Goal: Task Accomplishment & Management: Complete application form

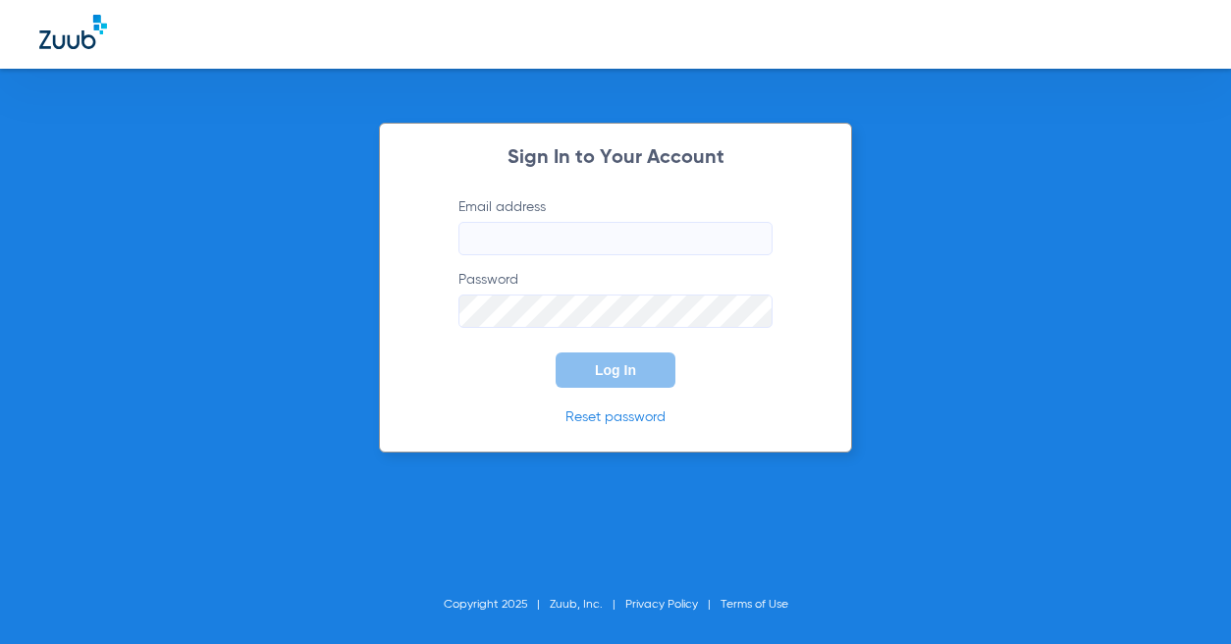
type input "[EMAIL_ADDRESS][DOMAIN_NAME]"
click at [609, 364] on span "Log In" at bounding box center [615, 370] width 41 height 16
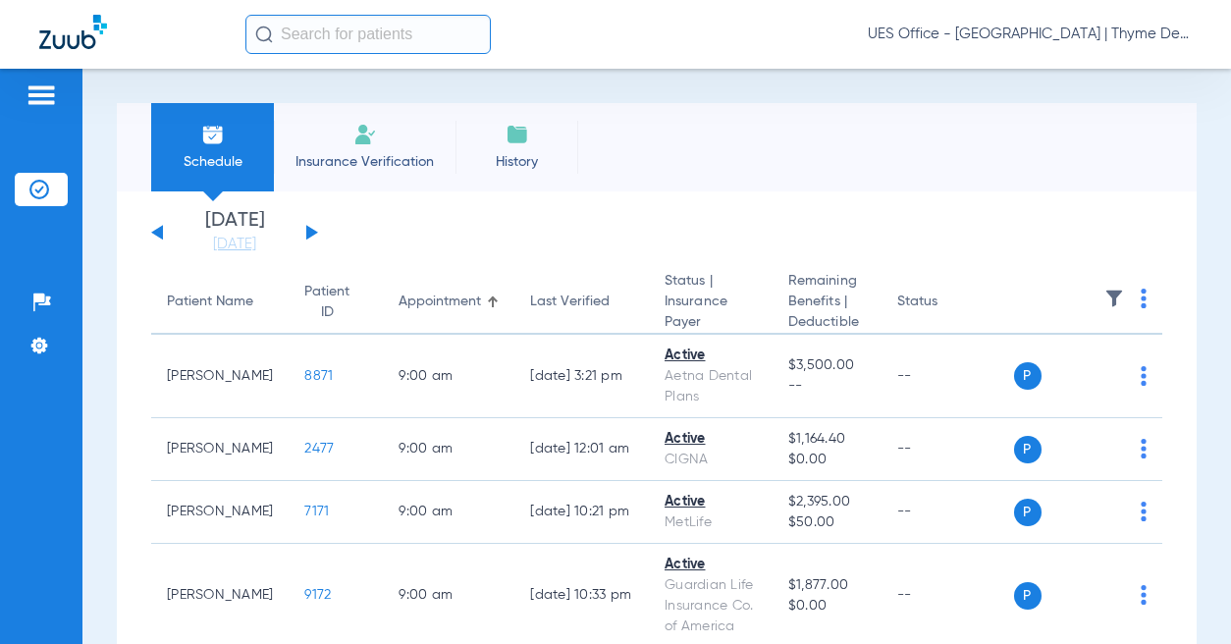
click at [347, 144] on li "Insurance Verification" at bounding box center [365, 147] width 182 height 88
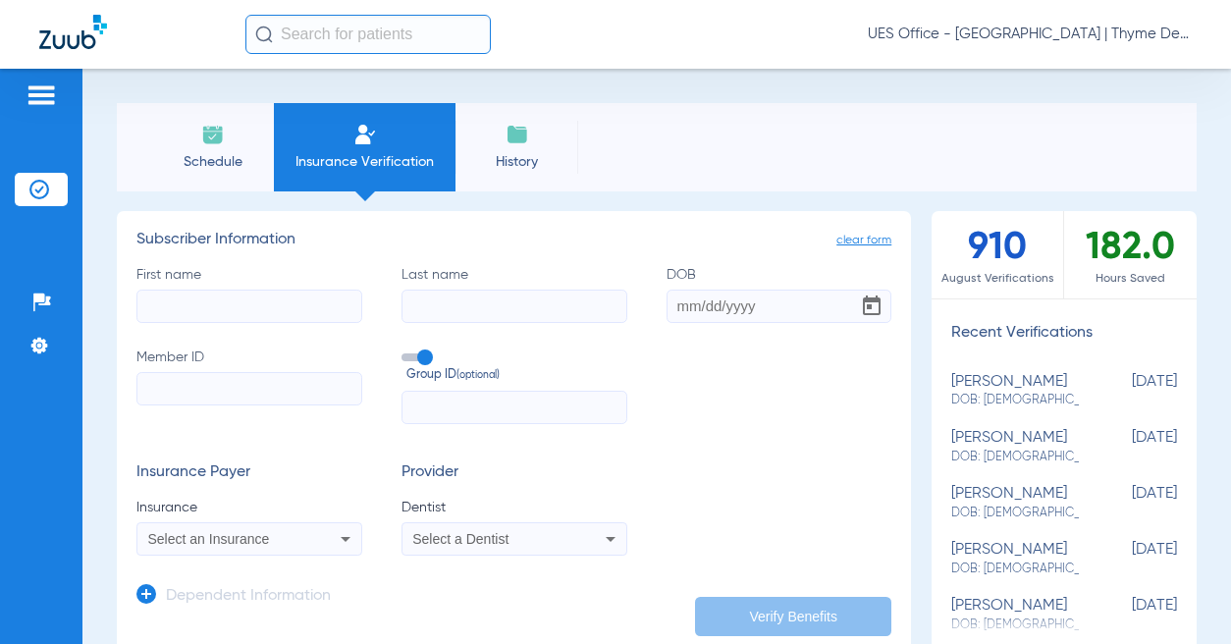
click at [322, 42] on input "text" at bounding box center [367, 34] width 245 height 39
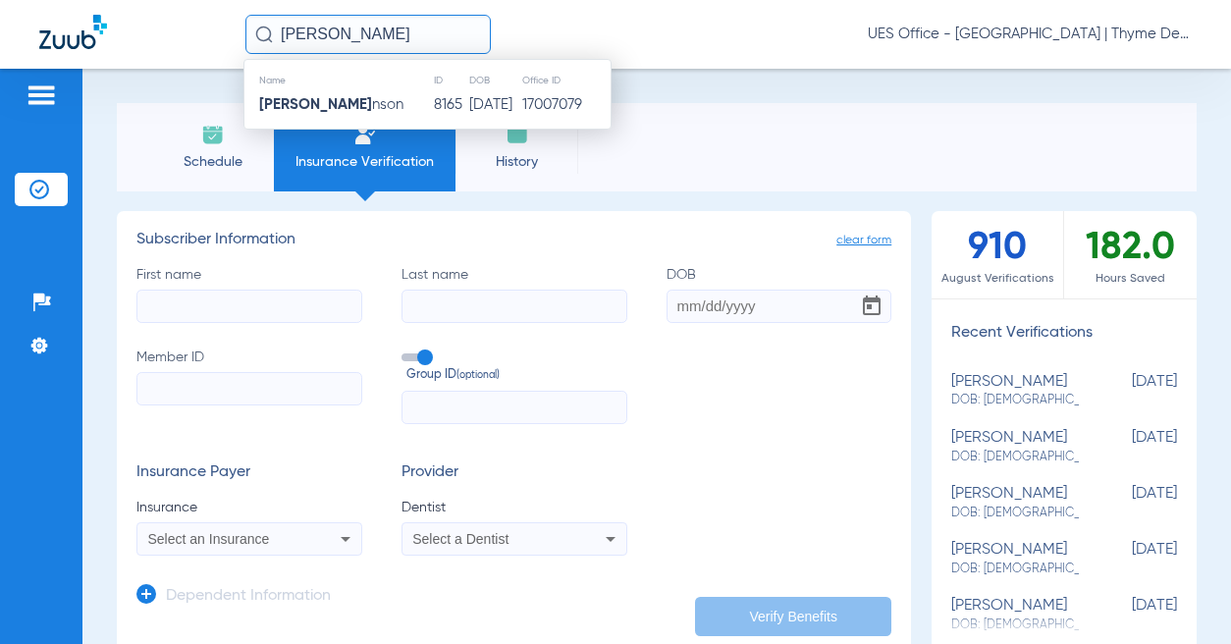
type input "[PERSON_NAME]"
click at [358, 110] on span "[PERSON_NAME] nson" at bounding box center [331, 104] width 144 height 15
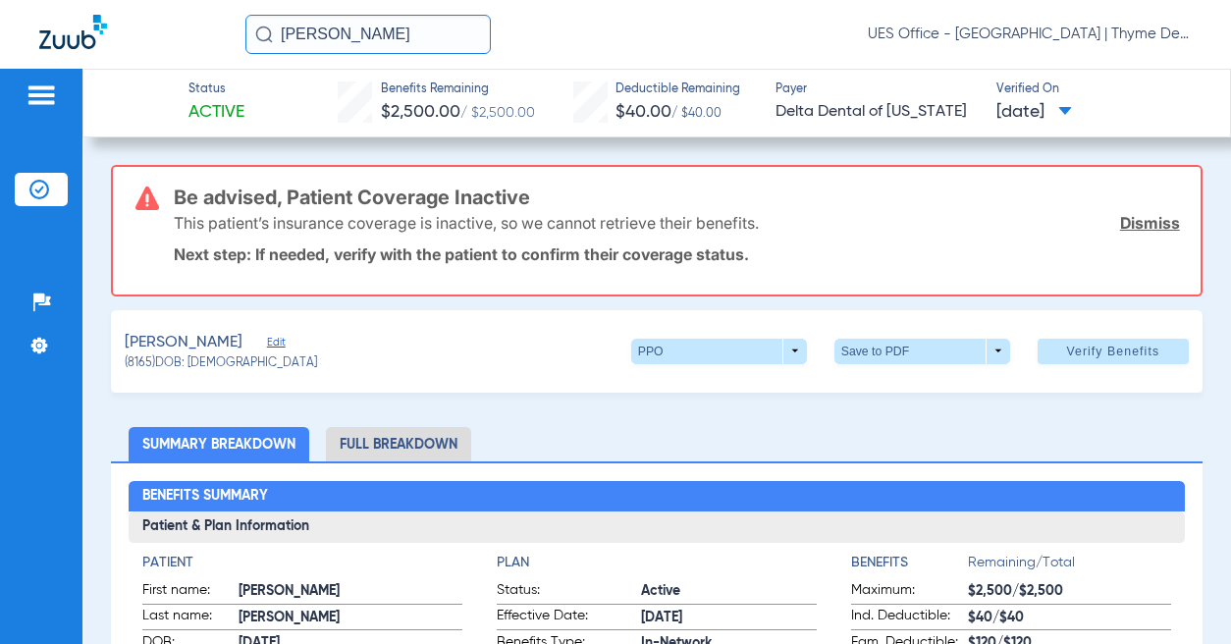
click at [280, 341] on span "Edit" at bounding box center [276, 345] width 18 height 19
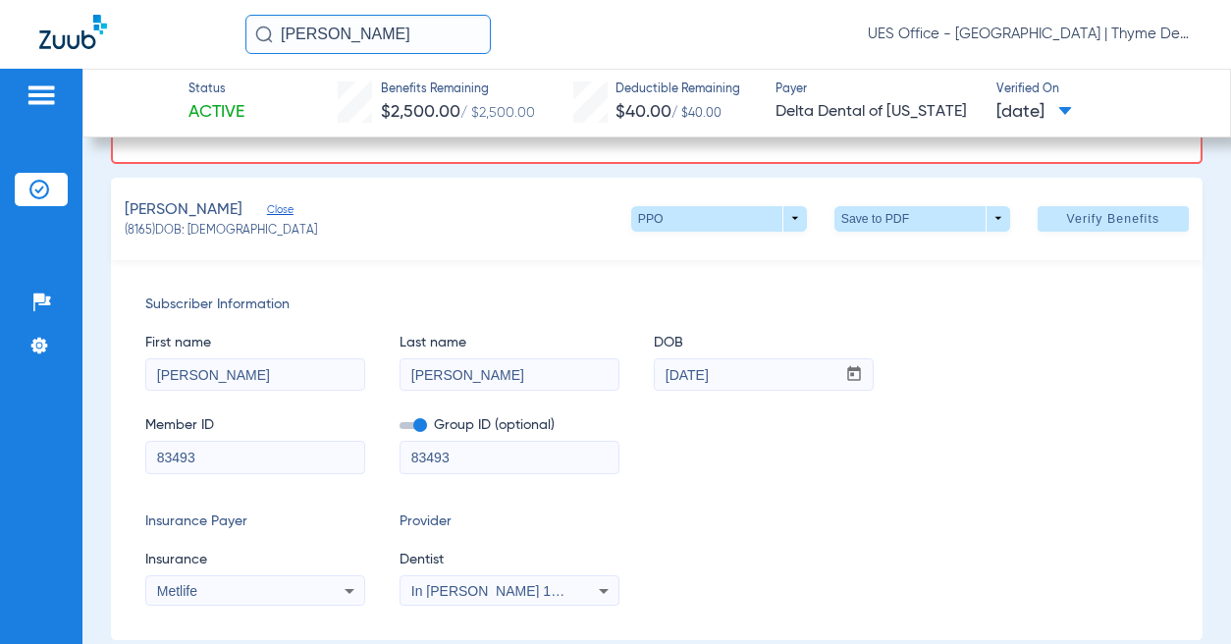
scroll to position [196, 0]
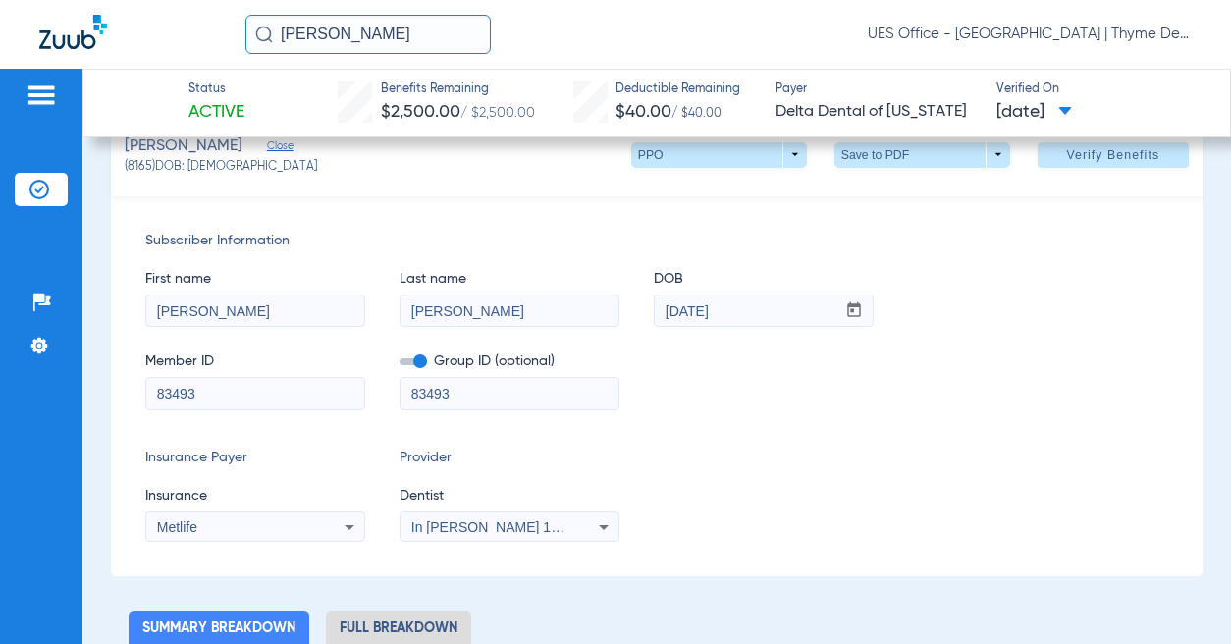
click at [173, 394] on input "83493" at bounding box center [255, 393] width 218 height 31
paste input "152948789"
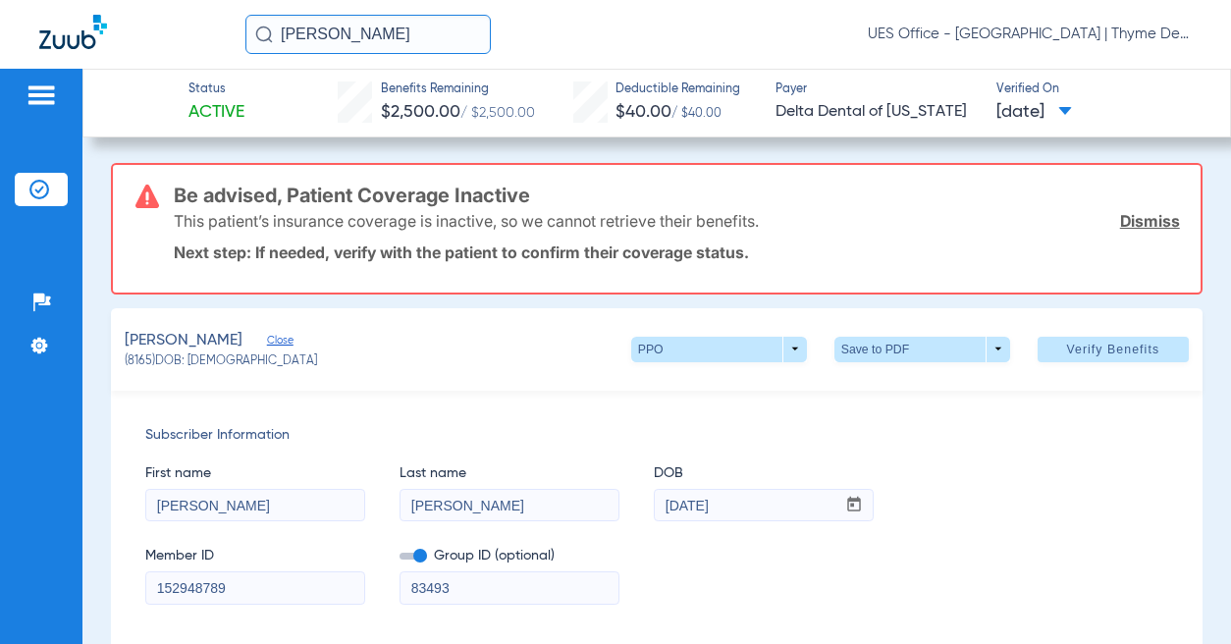
scroll to position [0, 0]
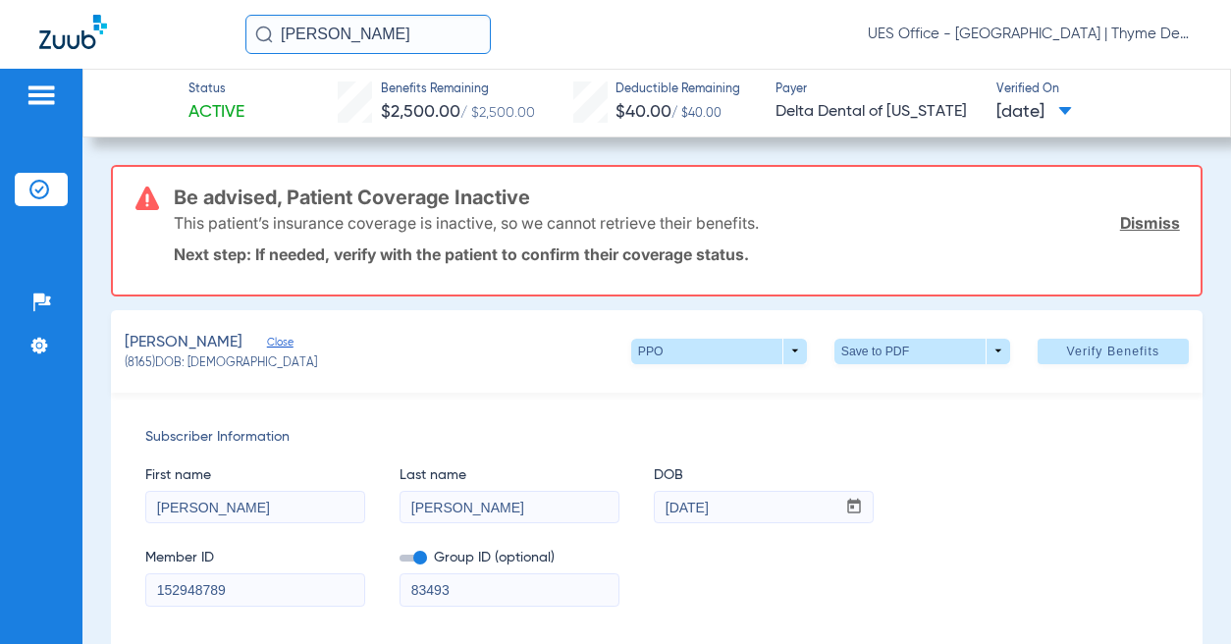
type input "152948789"
click at [1075, 350] on span "Verify Benefits" at bounding box center [1112, 352] width 93 height 16
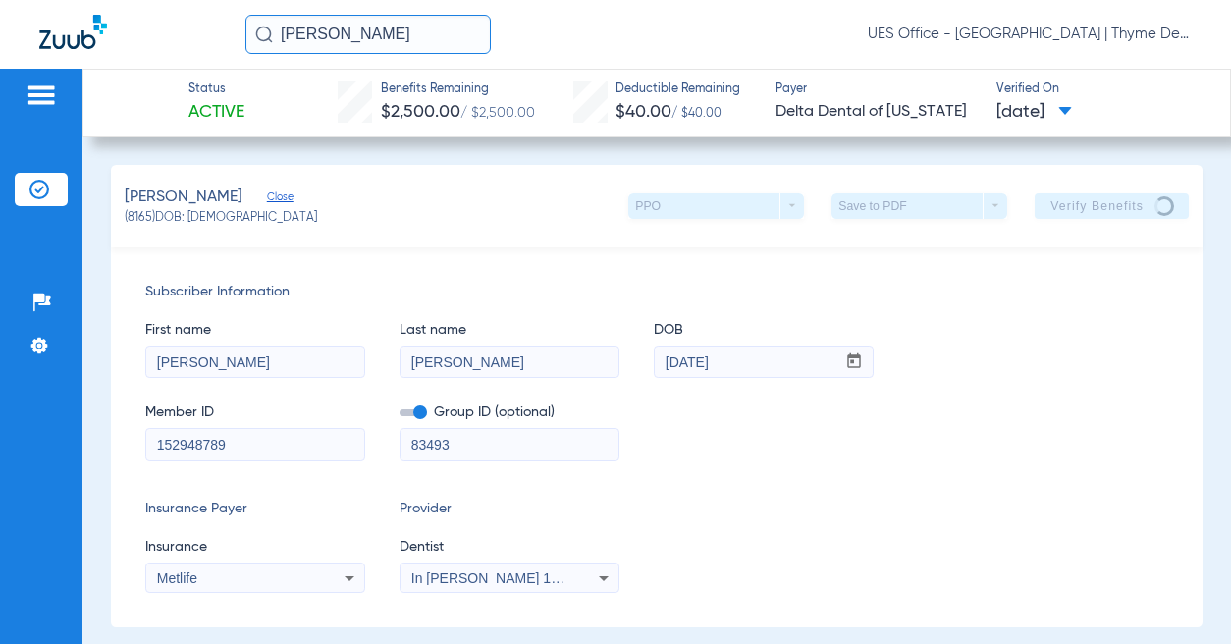
click at [337, 41] on input "[PERSON_NAME]" at bounding box center [367, 34] width 245 height 39
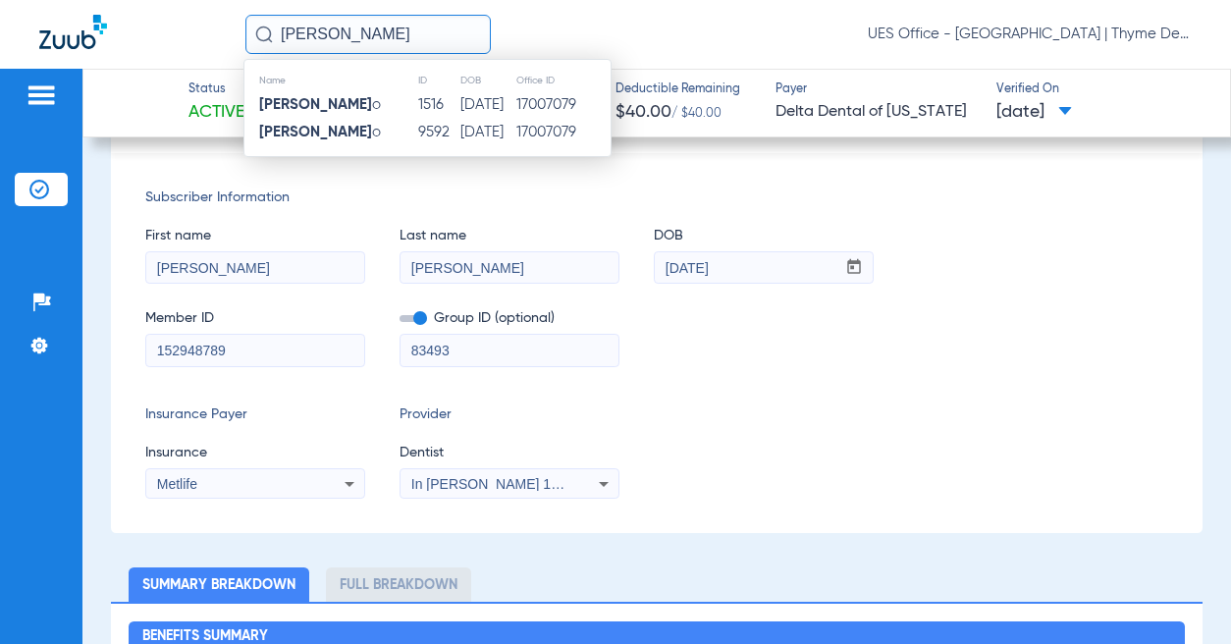
scroll to position [196, 0]
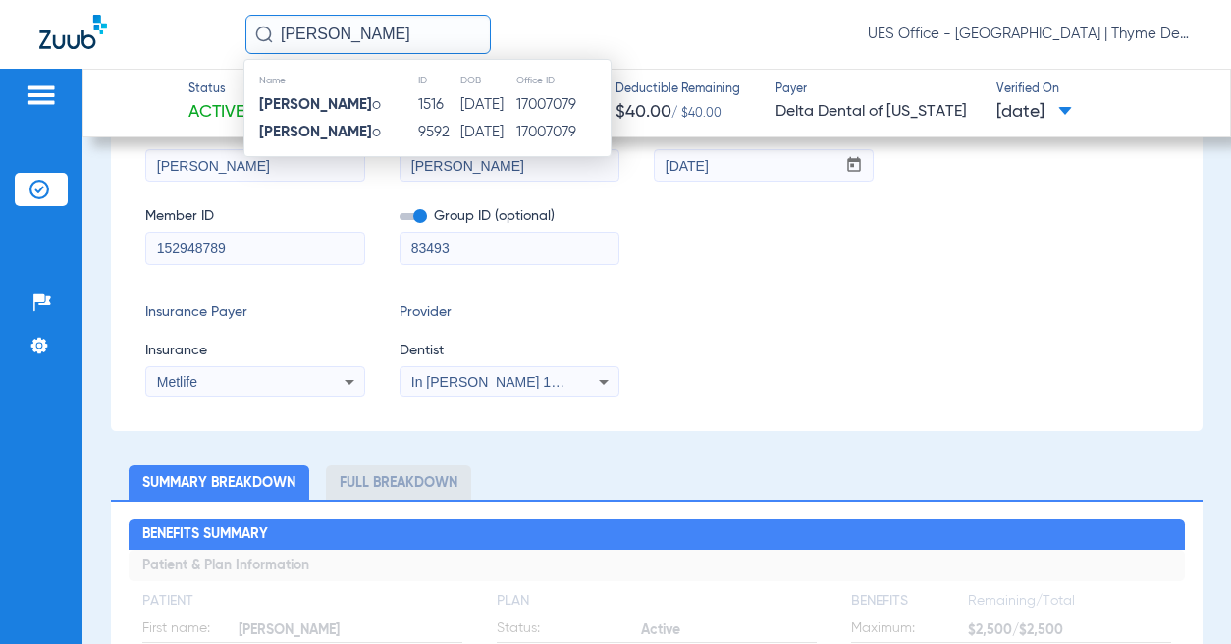
type input "[PERSON_NAME]"
click at [371, 108] on td "[PERSON_NAME] o" at bounding box center [330, 104] width 173 height 27
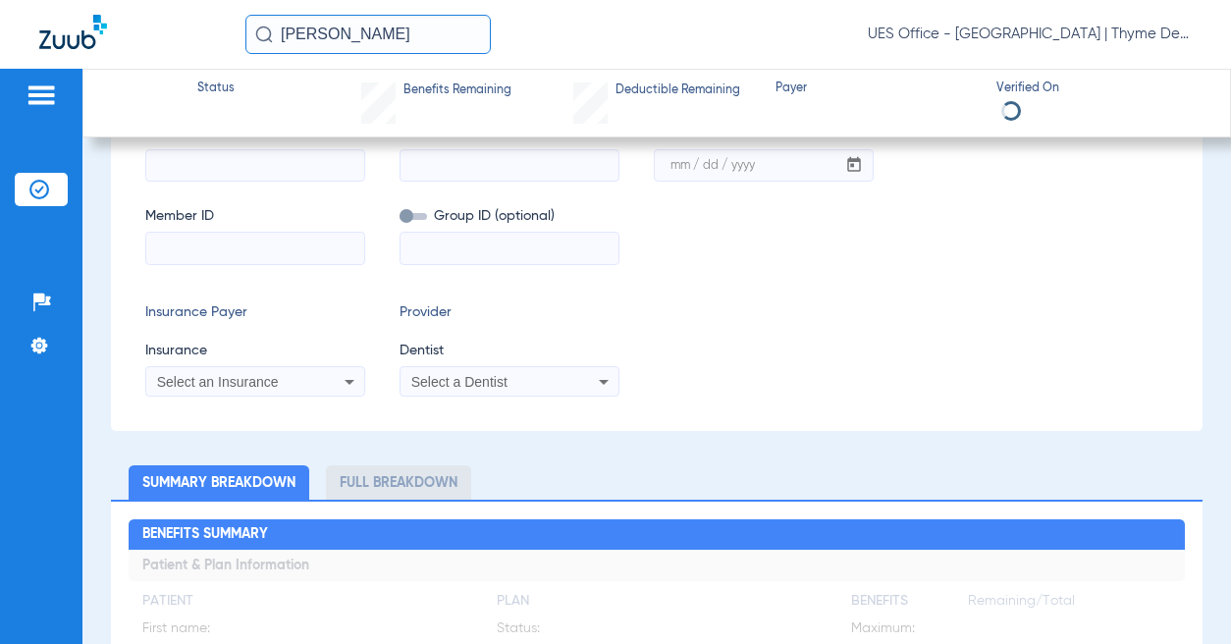
scroll to position [342, 0]
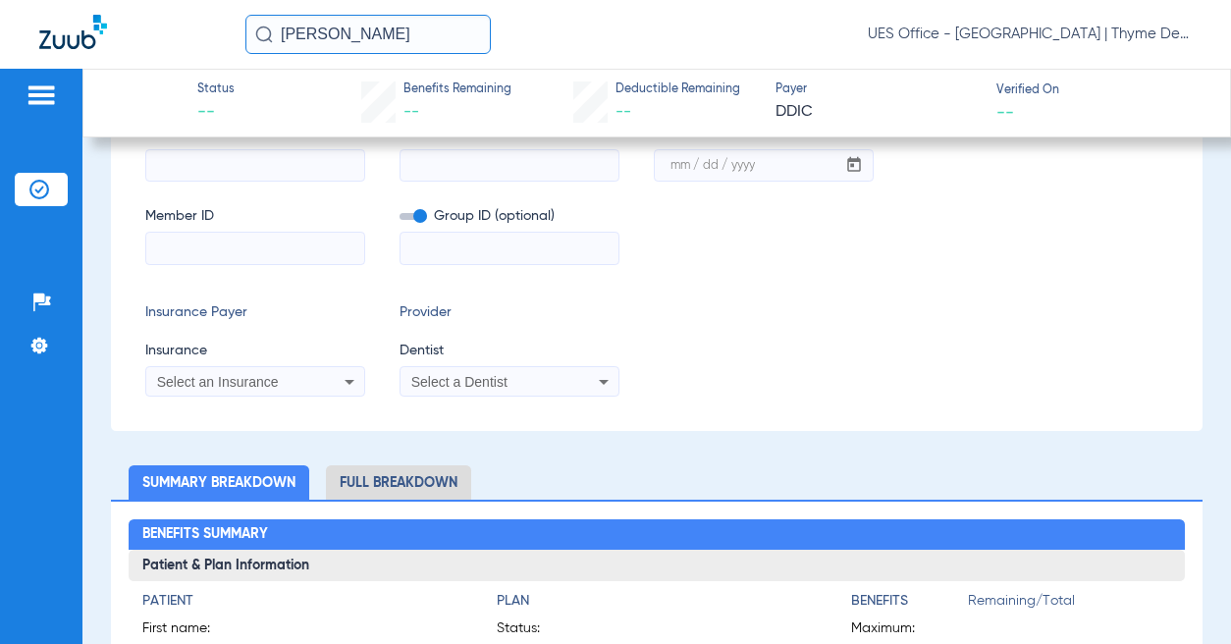
type input "[PERSON_NAME]"
type input "[DATE]"
type input "006160093101"
type input "00291 00002"
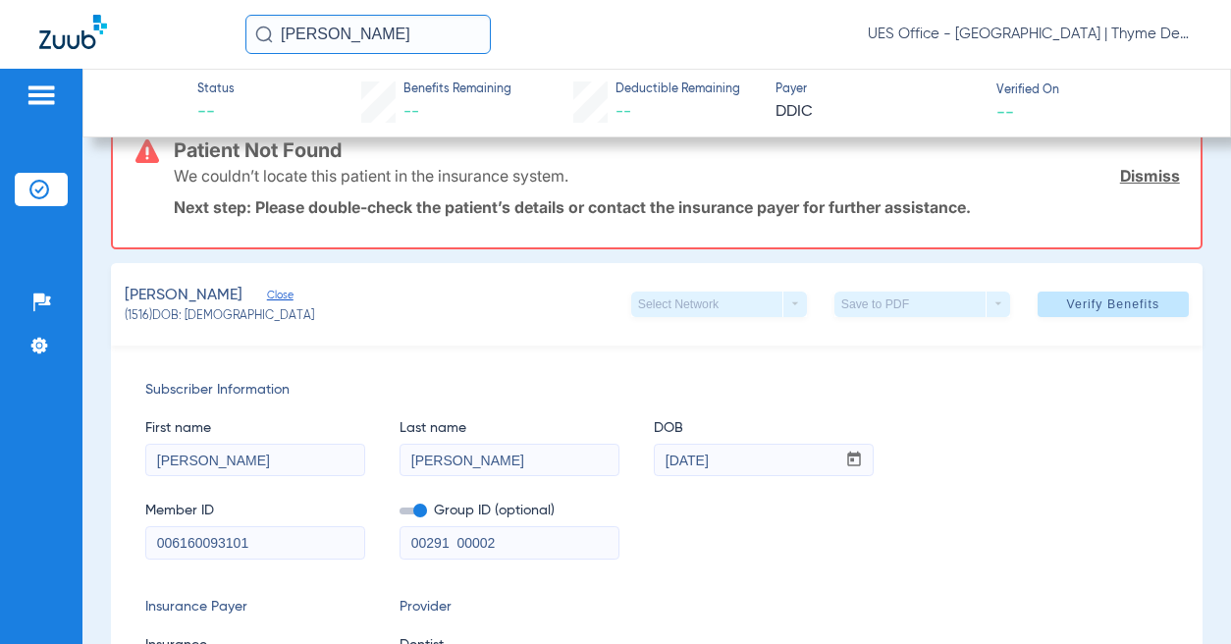
scroll to position [0, 0]
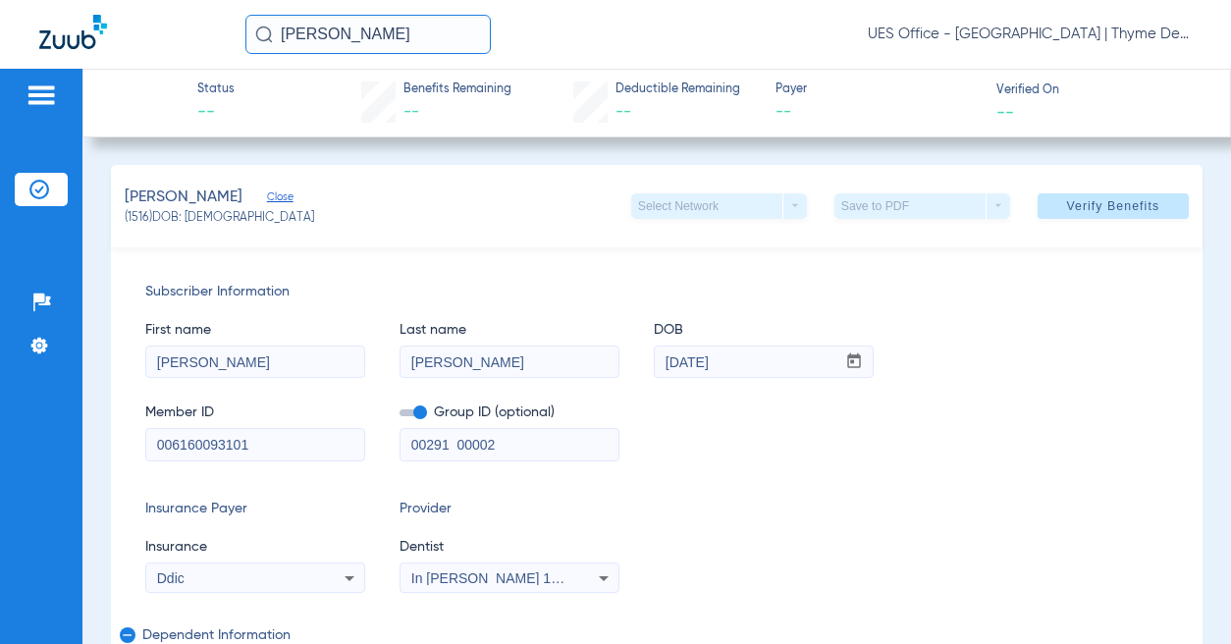
click at [262, 295] on span "Subscriber Information" at bounding box center [656, 292] width 1023 height 21
click at [267, 199] on span "Close" at bounding box center [276, 199] width 18 height 19
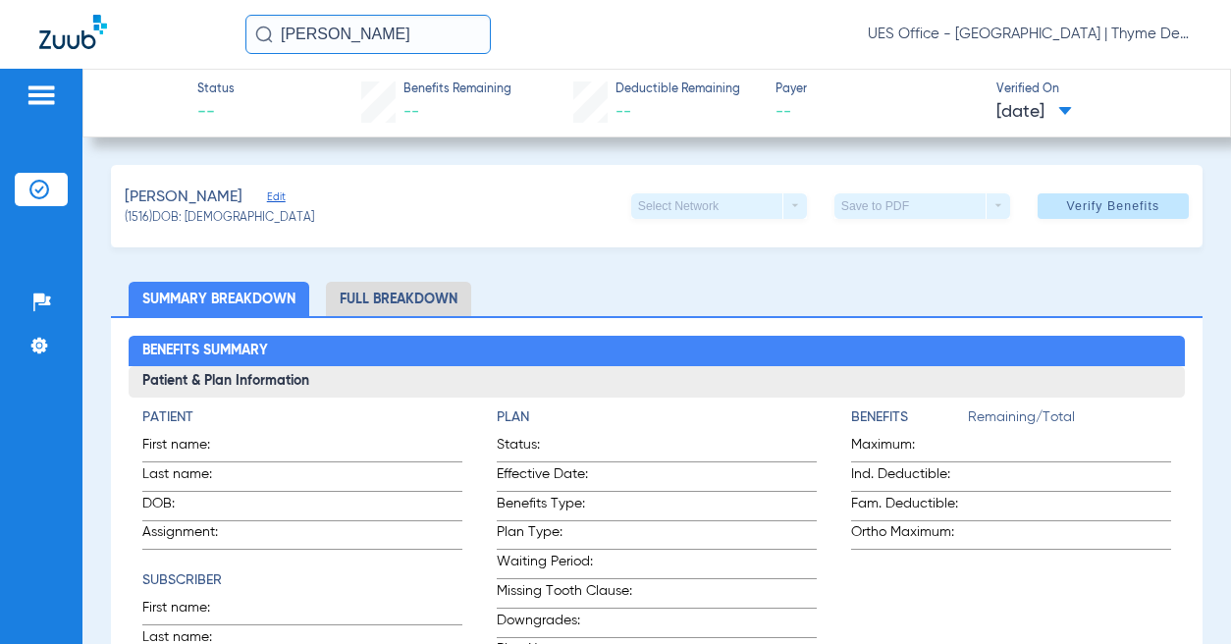
click at [267, 199] on span "Edit" at bounding box center [276, 199] width 18 height 19
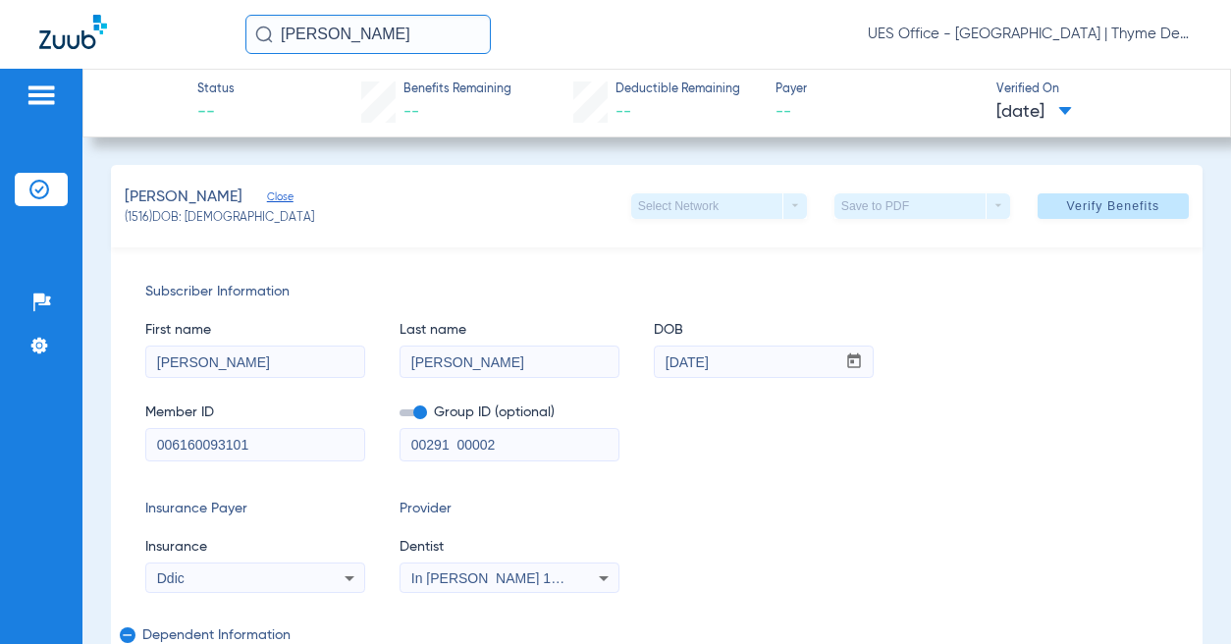
click at [178, 356] on input "[PERSON_NAME]" at bounding box center [255, 362] width 218 height 31
click at [181, 358] on input "[PERSON_NAME]" at bounding box center [255, 362] width 218 height 31
type input "[PERSON_NAME]"
type input "[DATE]"
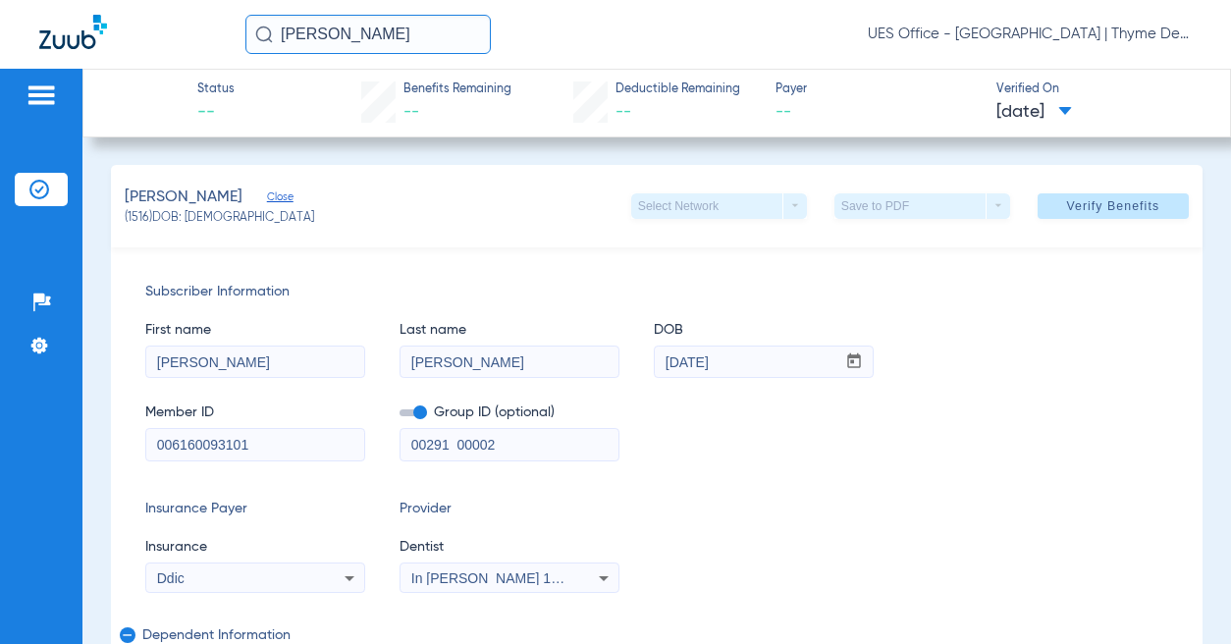
click at [230, 438] on input "006160093101" at bounding box center [255, 444] width 218 height 31
paste input "948418203"
type input "948418203"
click at [419, 416] on span at bounding box center [413, 412] width 27 height 7
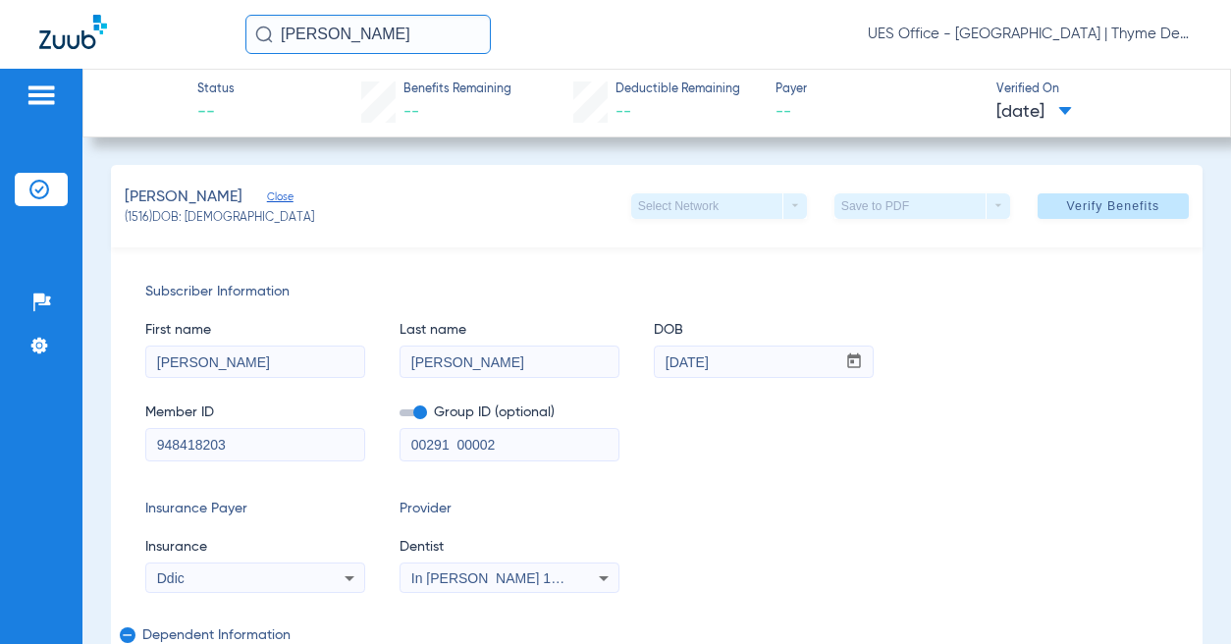
click at [400, 416] on input "checkbox" at bounding box center [400, 416] width 0 height 0
click at [464, 440] on input "00291 00002" at bounding box center [510, 444] width 218 height 31
click at [304, 575] on div "Ddic" at bounding box center [236, 578] width 158 height 14
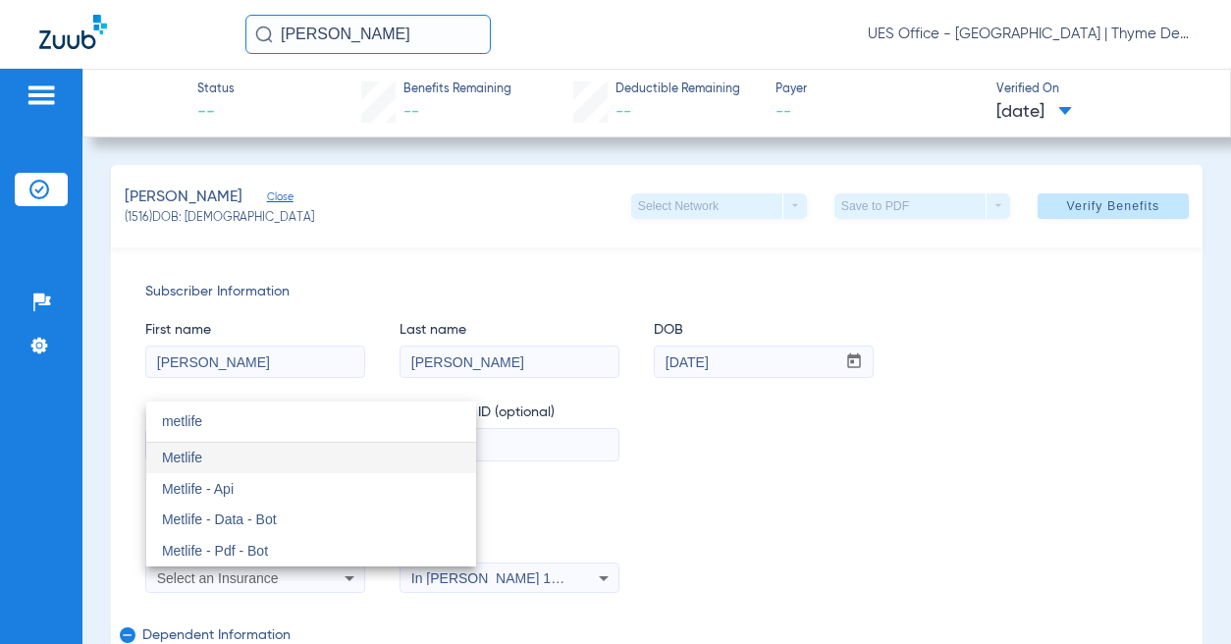
type input "metlife"
click at [213, 459] on mat-option "Metlife" at bounding box center [311, 458] width 330 height 31
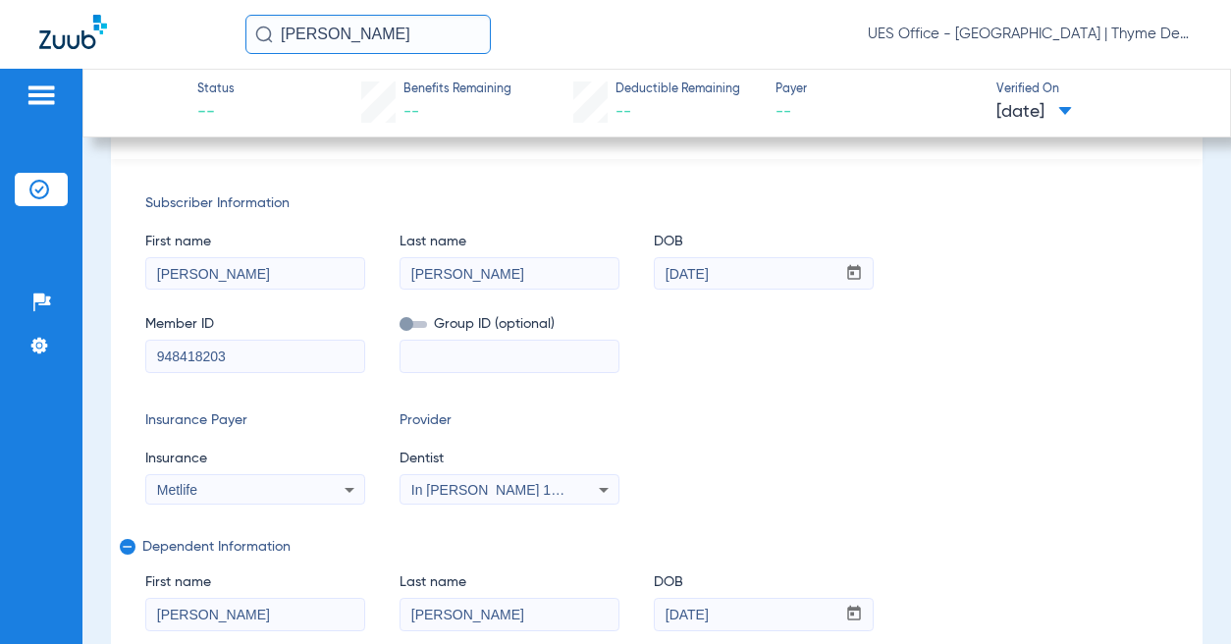
scroll to position [196, 0]
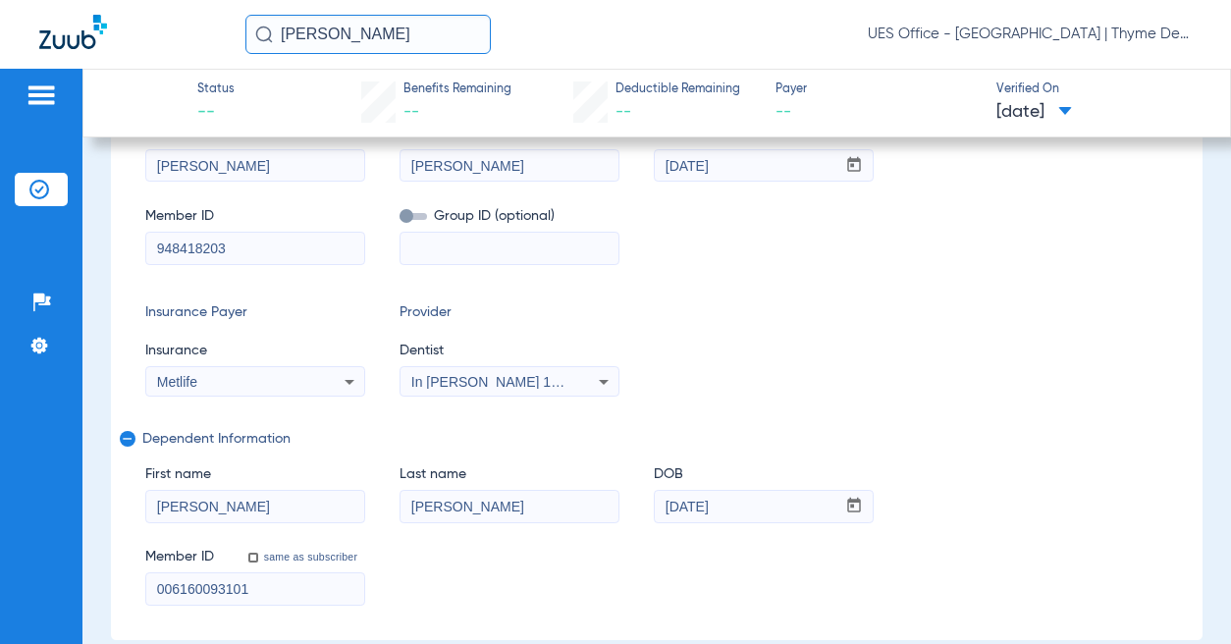
click at [131, 439] on mat-icon "remove" at bounding box center [126, 443] width 12 height 24
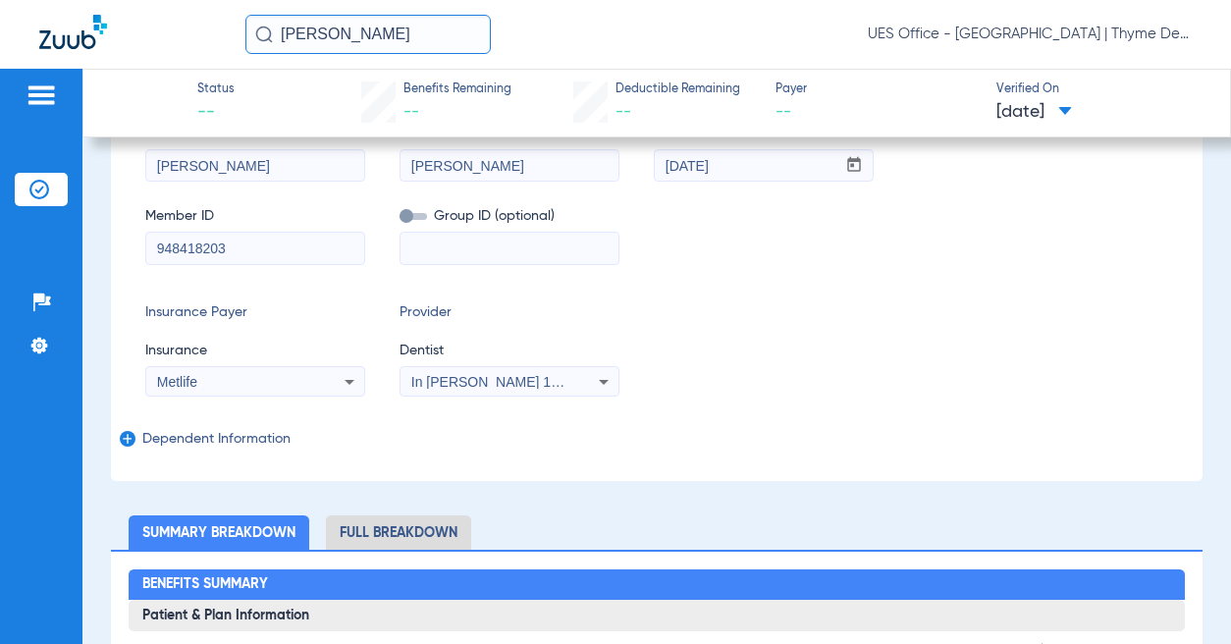
click at [129, 438] on mat-icon "add" at bounding box center [126, 443] width 12 height 24
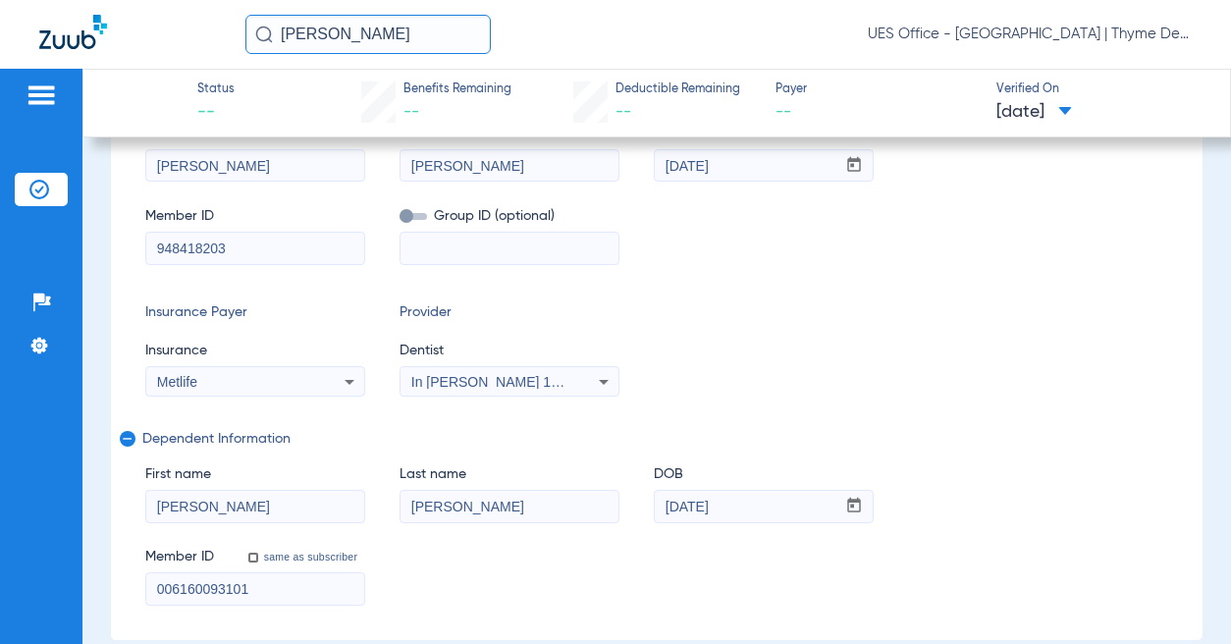
click at [196, 506] on input "[PERSON_NAME]" at bounding box center [255, 506] width 218 height 31
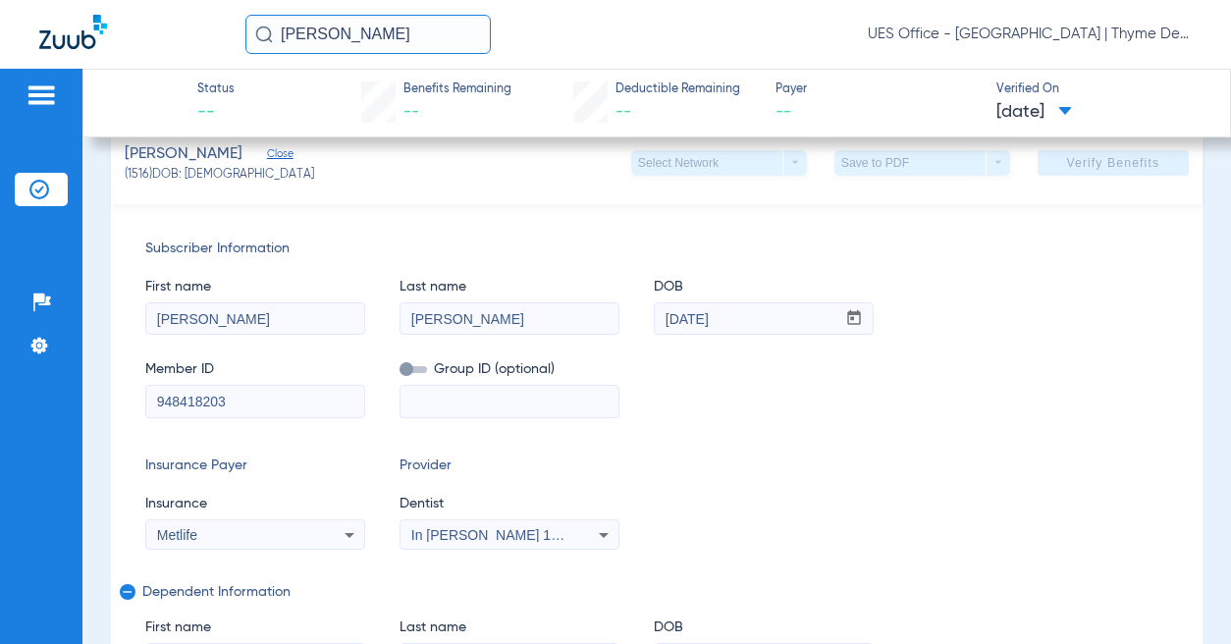
scroll to position [349, 0]
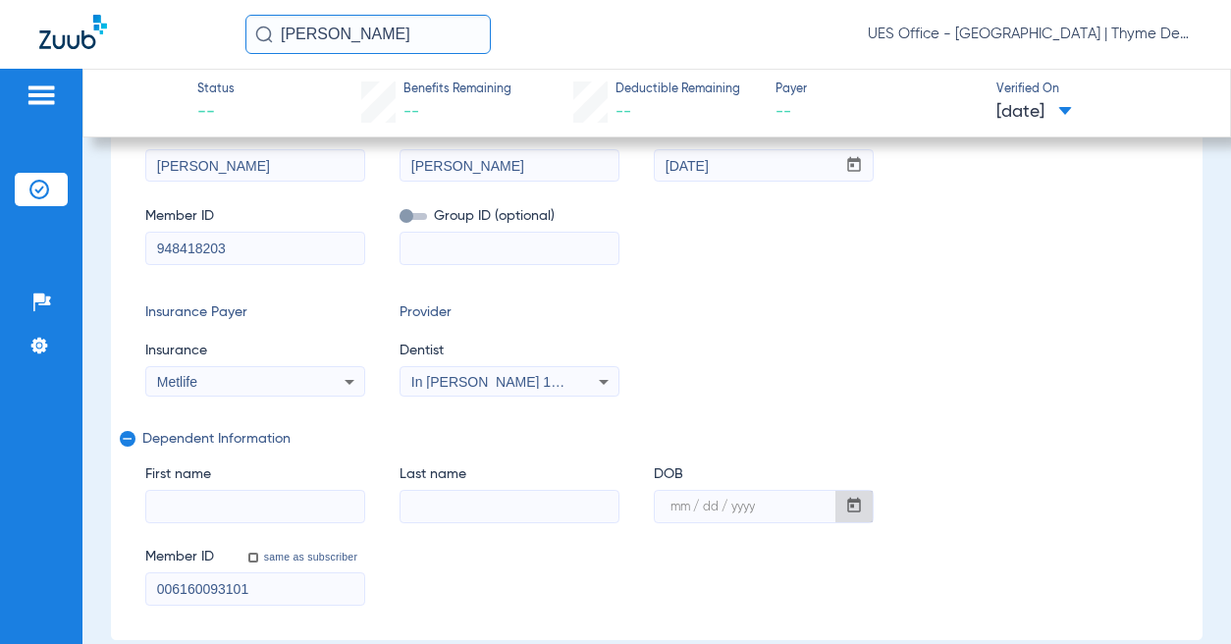
click at [193, 587] on input "006160093101" at bounding box center [255, 588] width 218 height 31
click at [193, 586] on input "006160093101" at bounding box center [255, 588] width 218 height 31
click at [133, 437] on span "remove" at bounding box center [128, 439] width 16 height 16
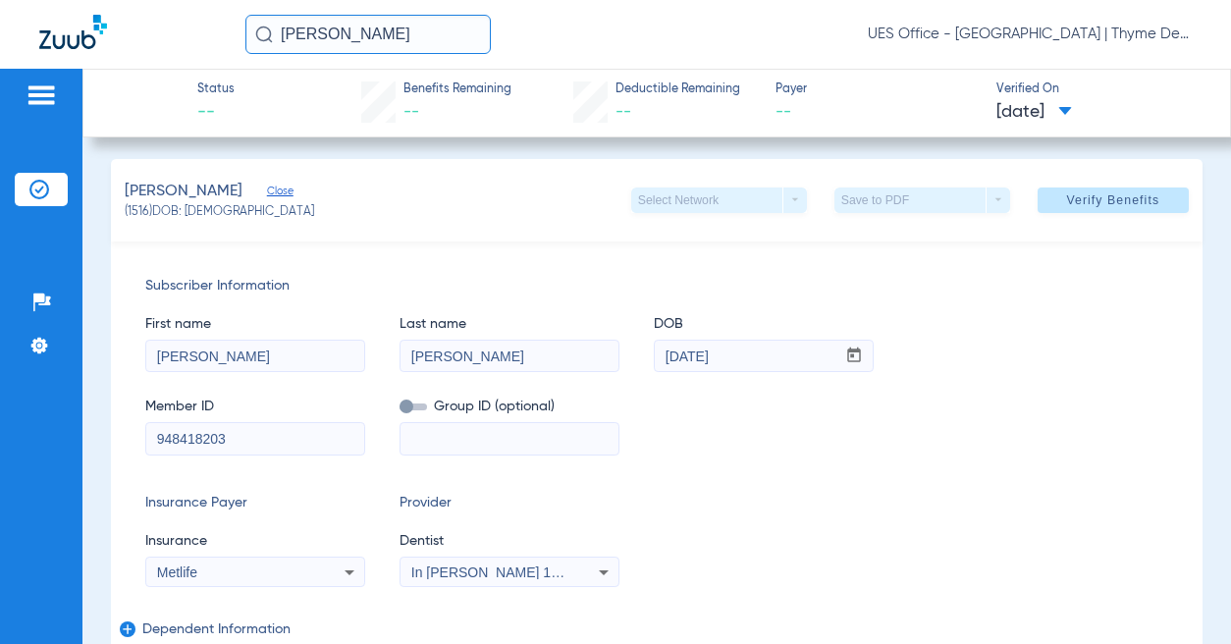
scroll to position [0, 0]
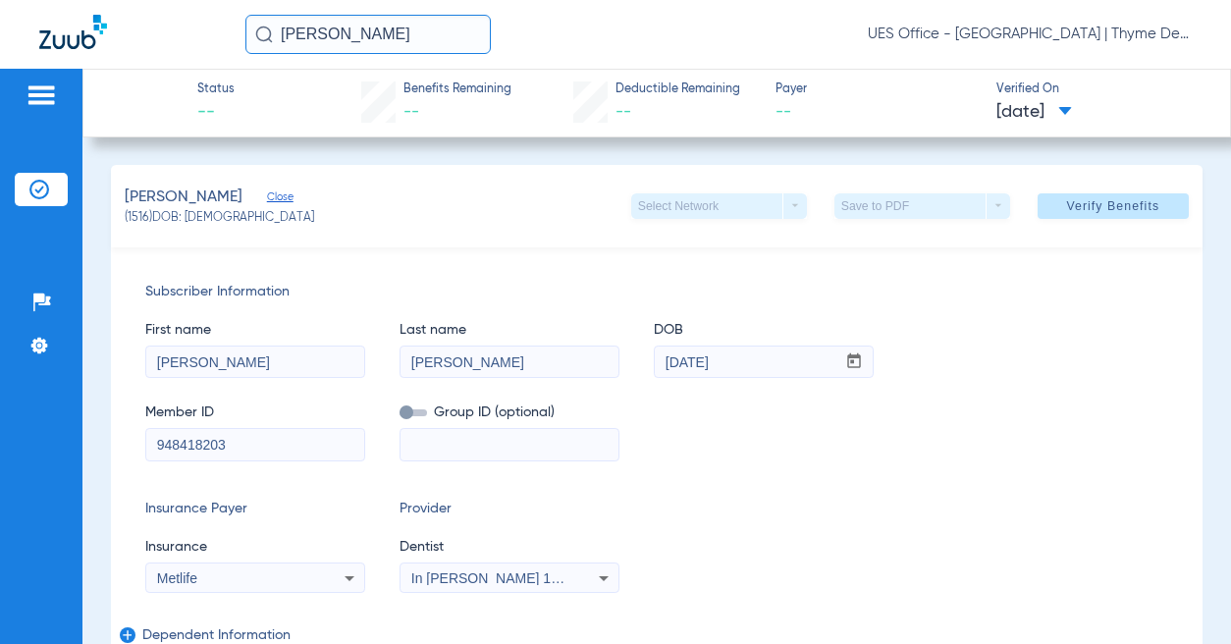
click at [1066, 210] on span "Verify Benefits" at bounding box center [1112, 206] width 93 height 16
